Goal: Use online tool/utility: Utilize a website feature to perform a specific function

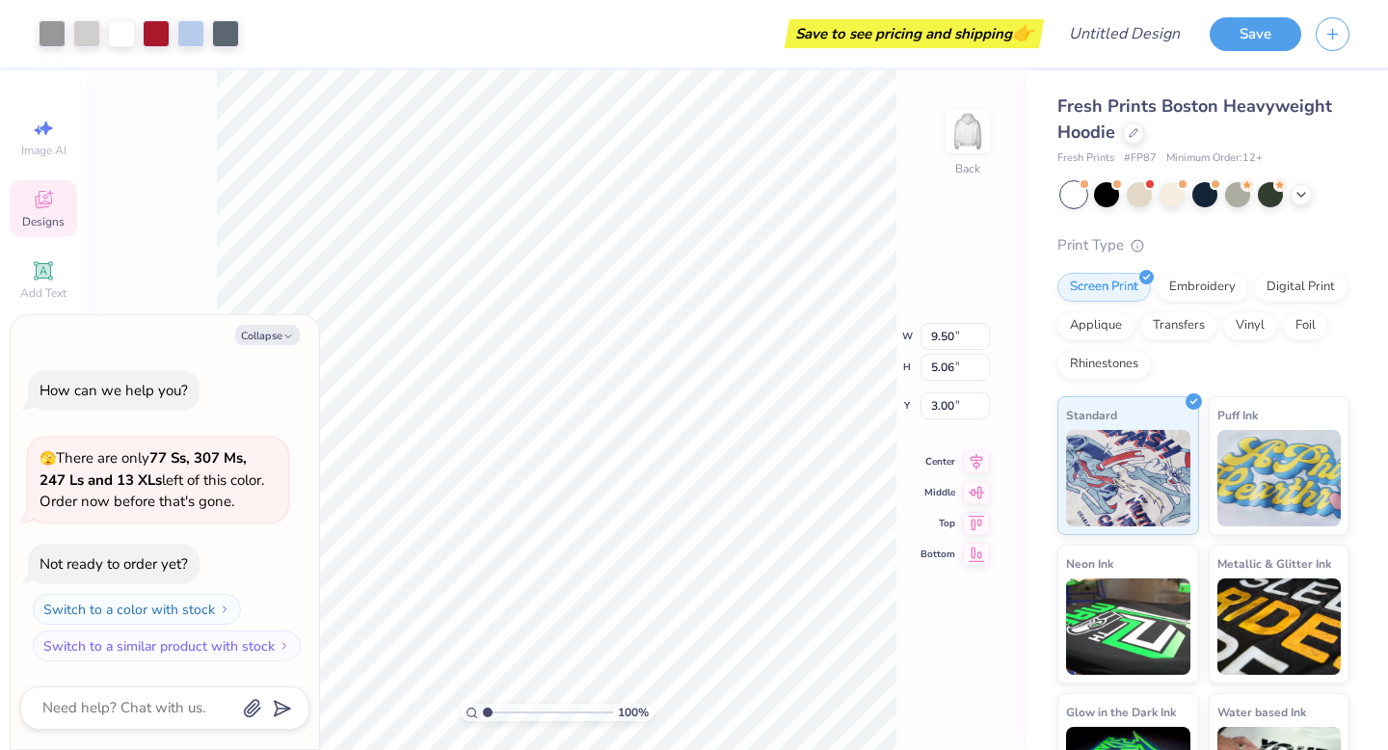
type textarea "x"
type input "2.94"
type input "3.67"
type input "3.18"
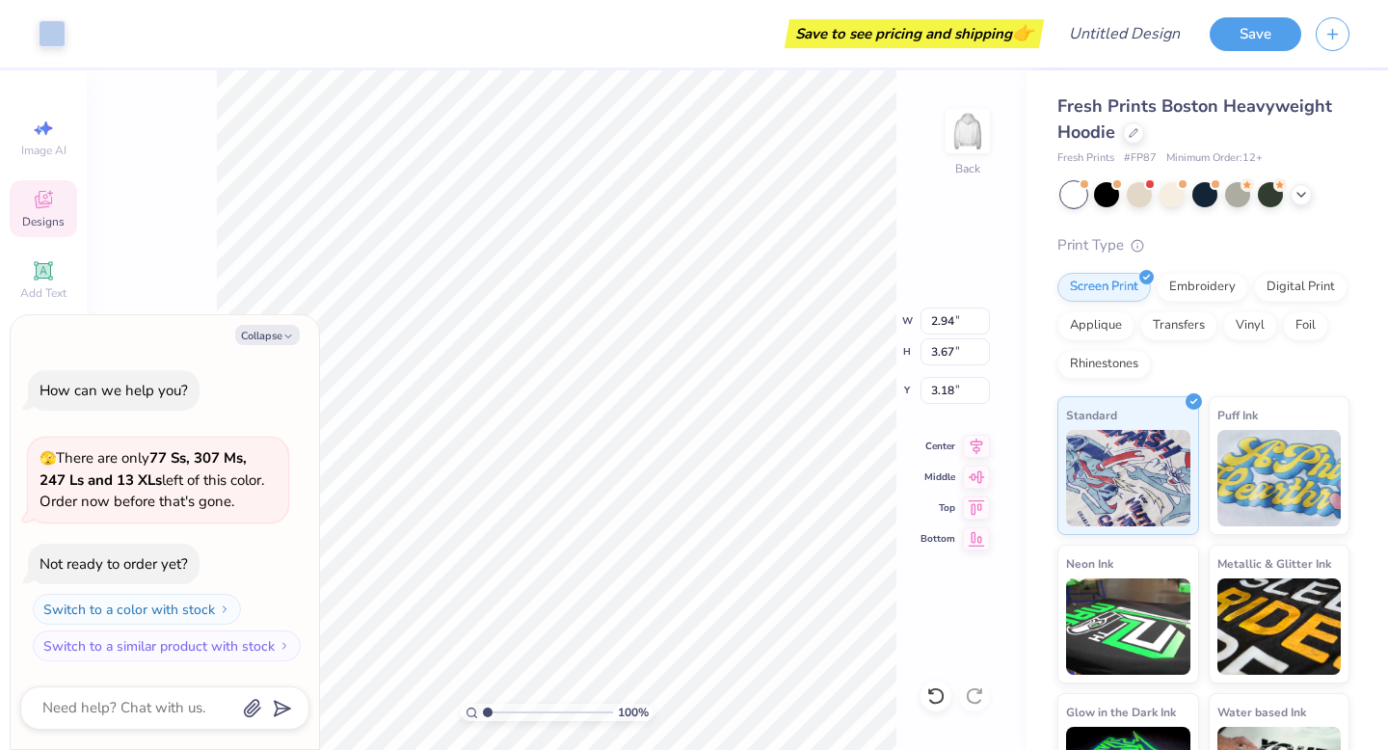
type textarea "x"
type input "2.71"
type input "4.00"
type input "3.01"
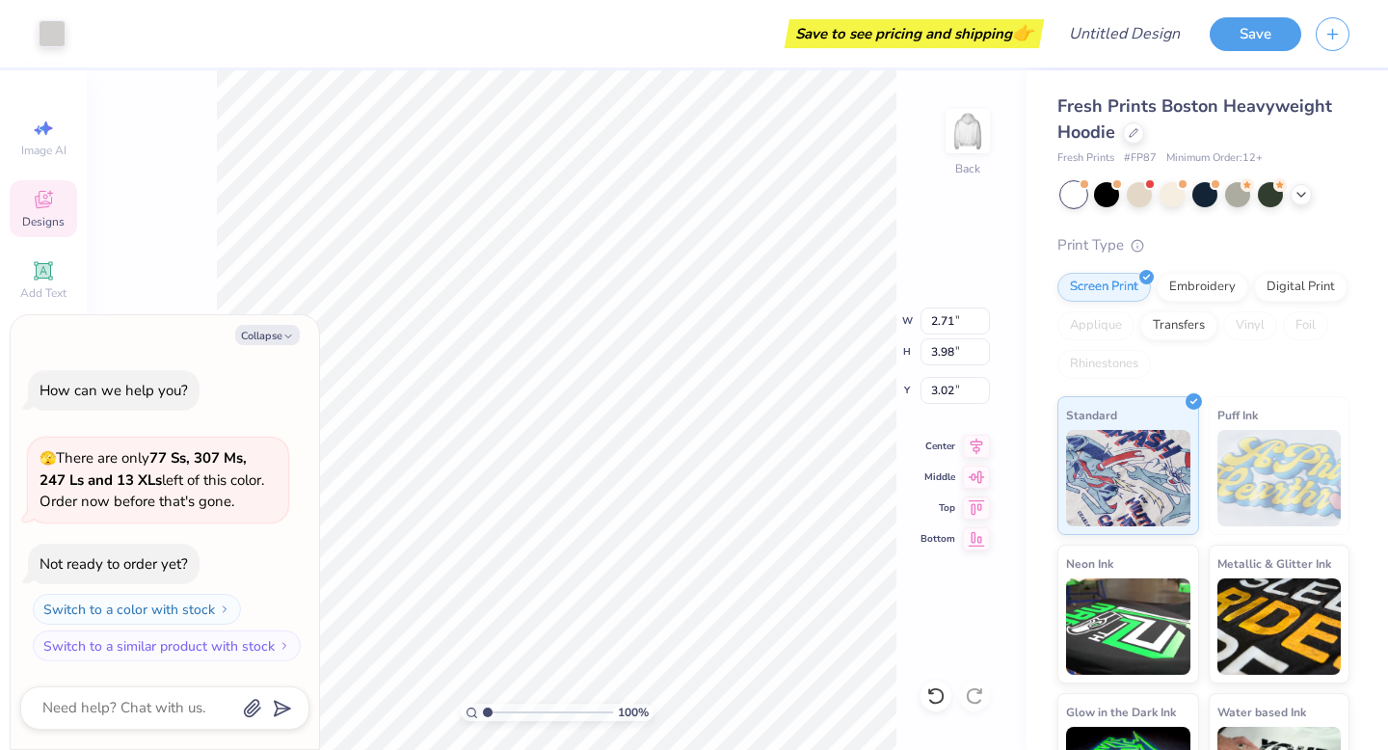
type textarea "x"
type input "3.00"
click at [277, 333] on button "Collapse" at bounding box center [267, 335] width 65 height 20
type textarea "x"
